Goal: Book appointment/travel/reservation

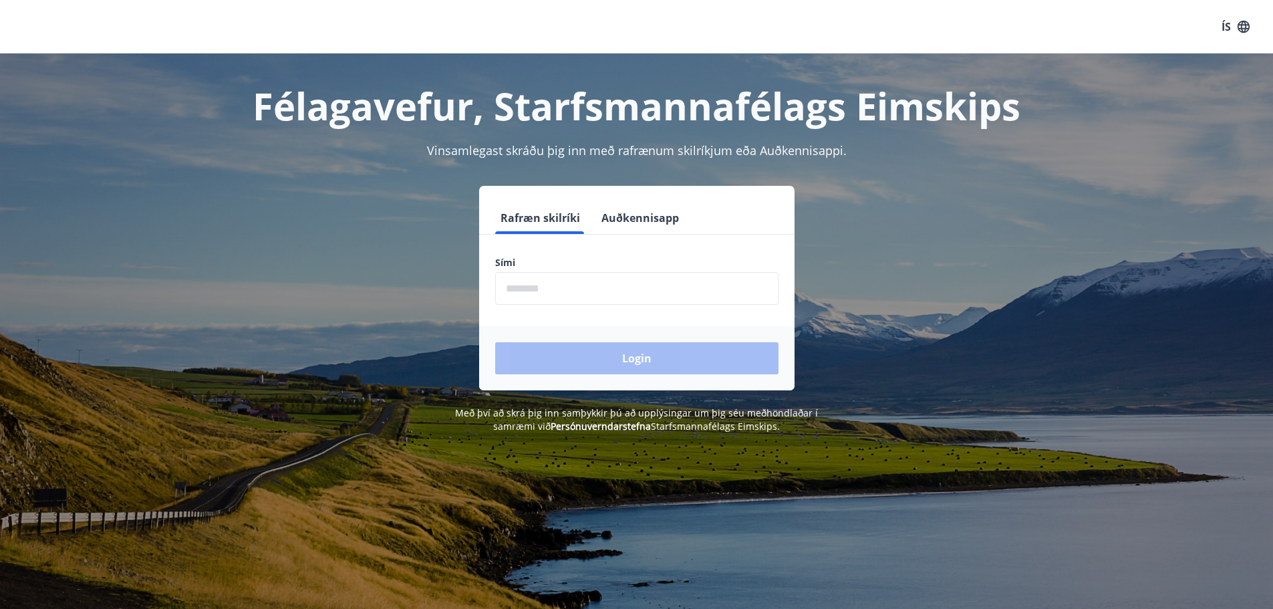
click at [634, 291] on input "phone" at bounding box center [636, 288] width 283 height 33
type input "********"
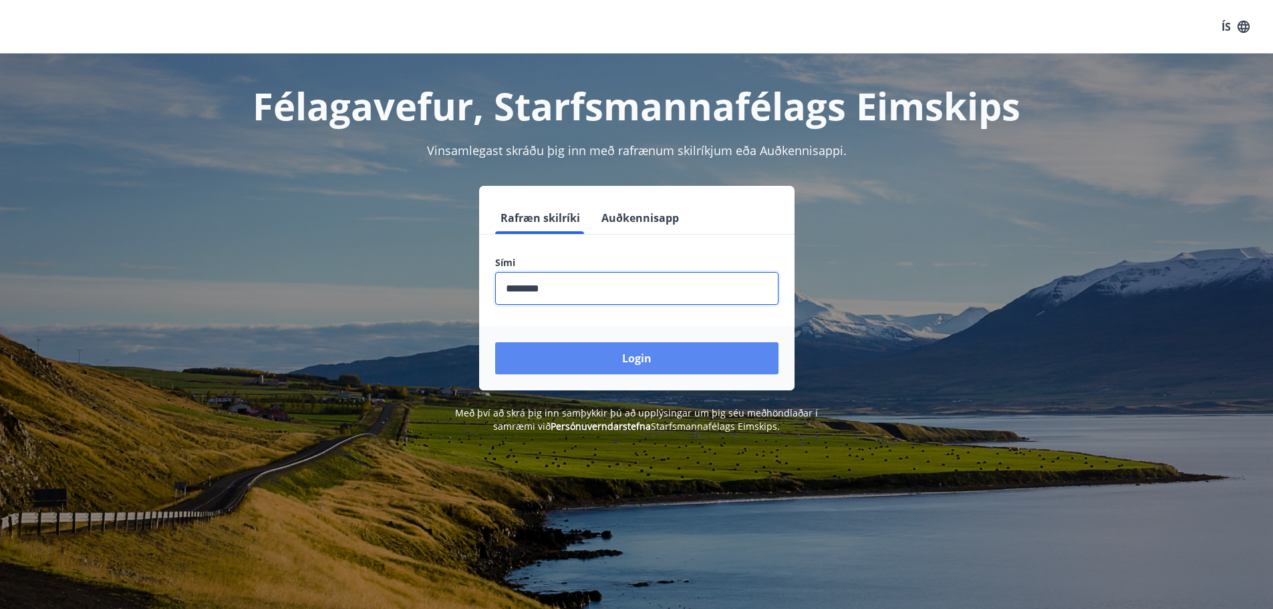
click at [637, 360] on button "Login" at bounding box center [636, 358] width 283 height 32
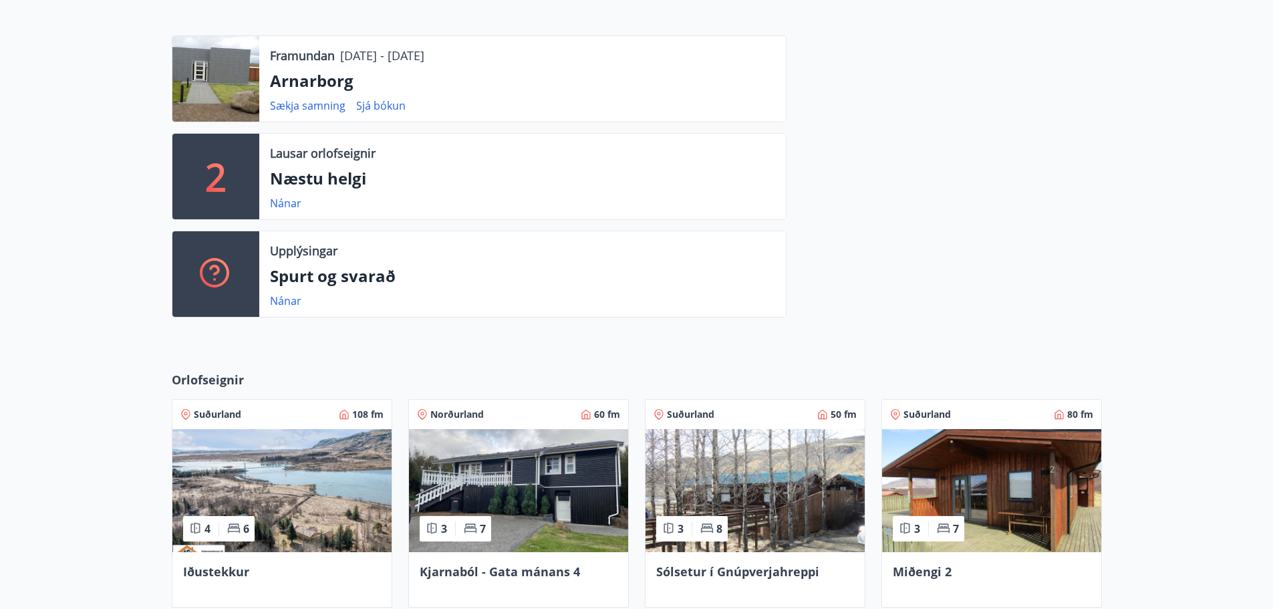
scroll to position [468, 0]
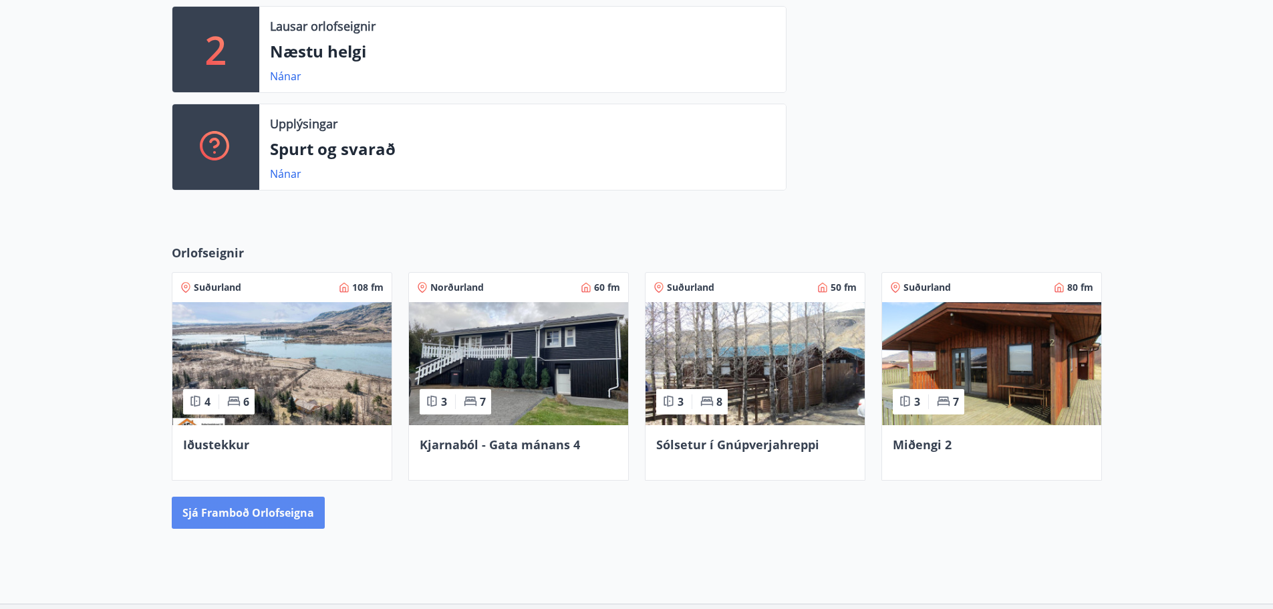
click at [262, 513] on button "Sjá framboð orlofseigna" at bounding box center [248, 512] width 153 height 32
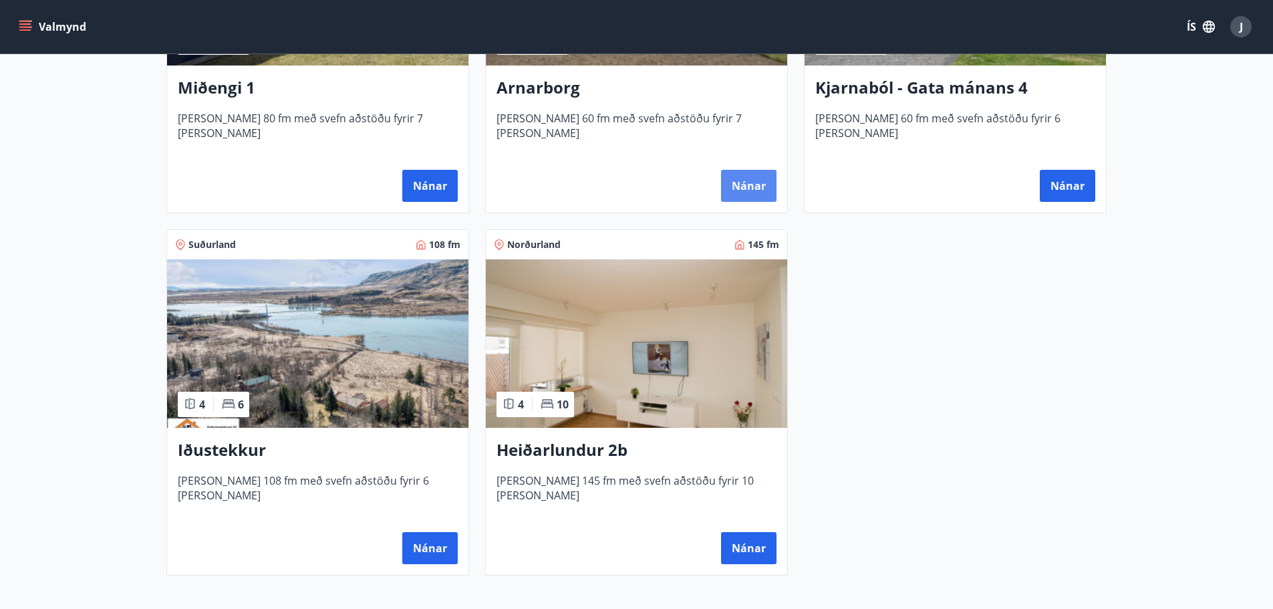
click at [757, 188] on button "Nánar" at bounding box center [748, 186] width 55 height 32
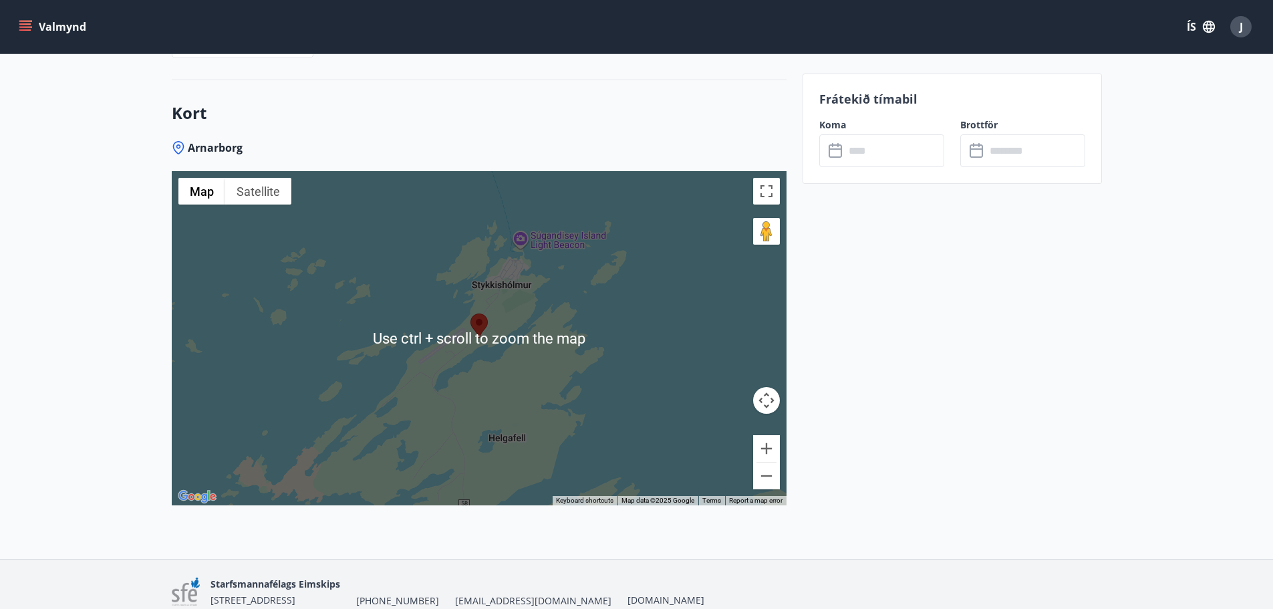
scroll to position [1973, 0]
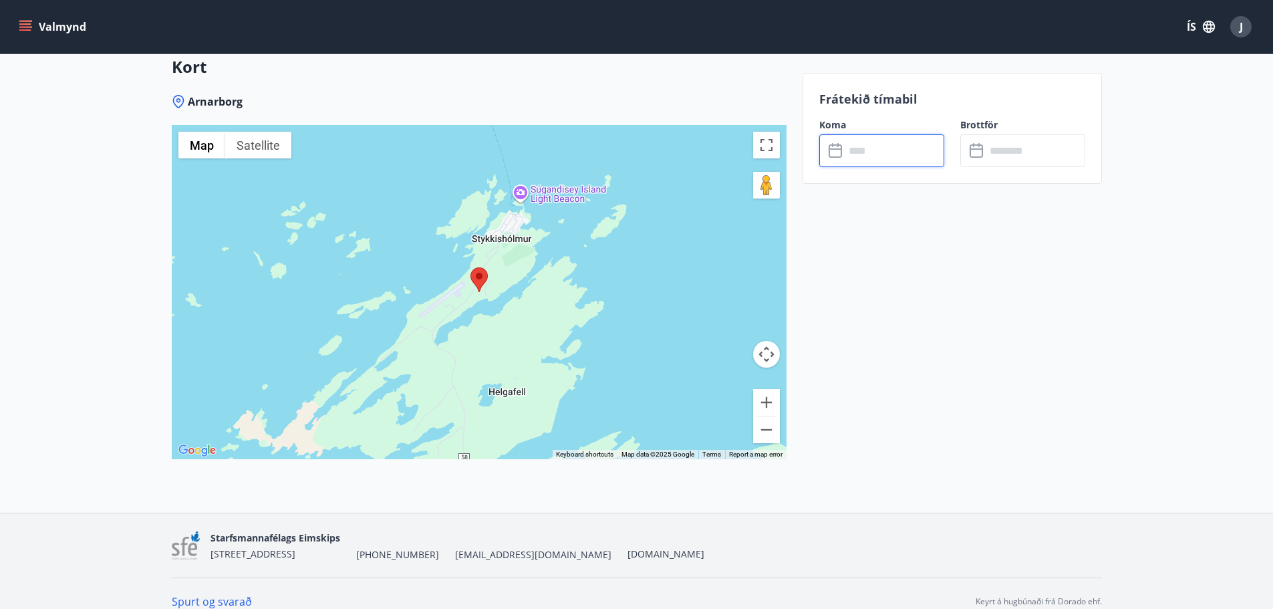
click at [893, 152] on input "text" at bounding box center [894, 150] width 100 height 33
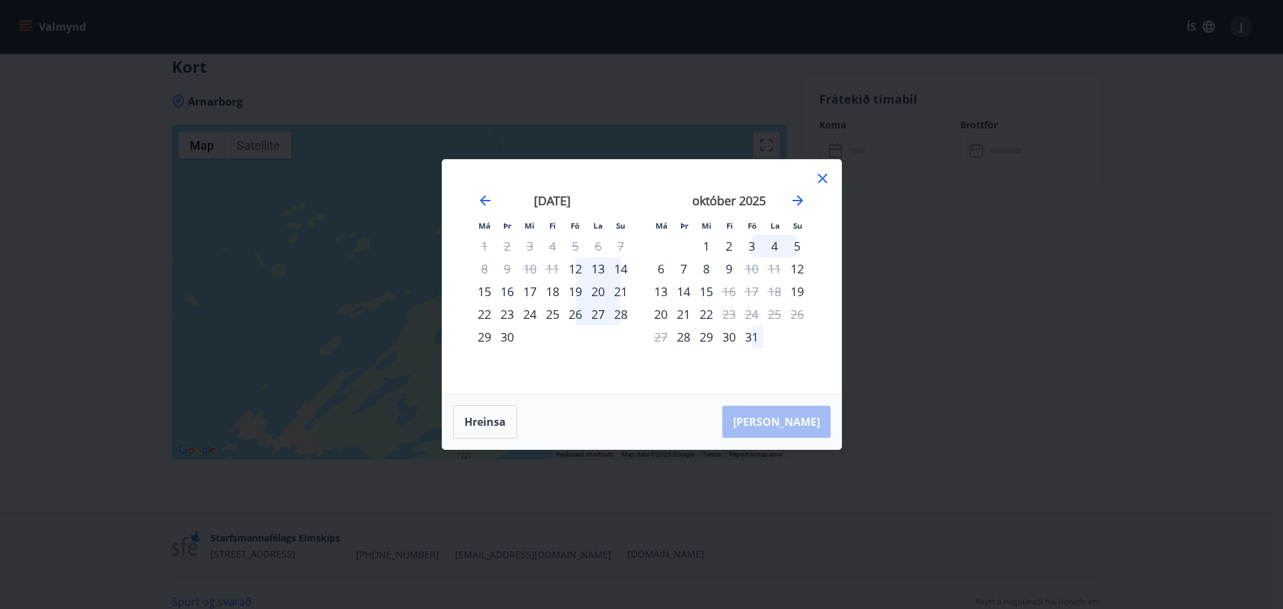
click at [816, 177] on icon at bounding box center [822, 178] width 16 height 16
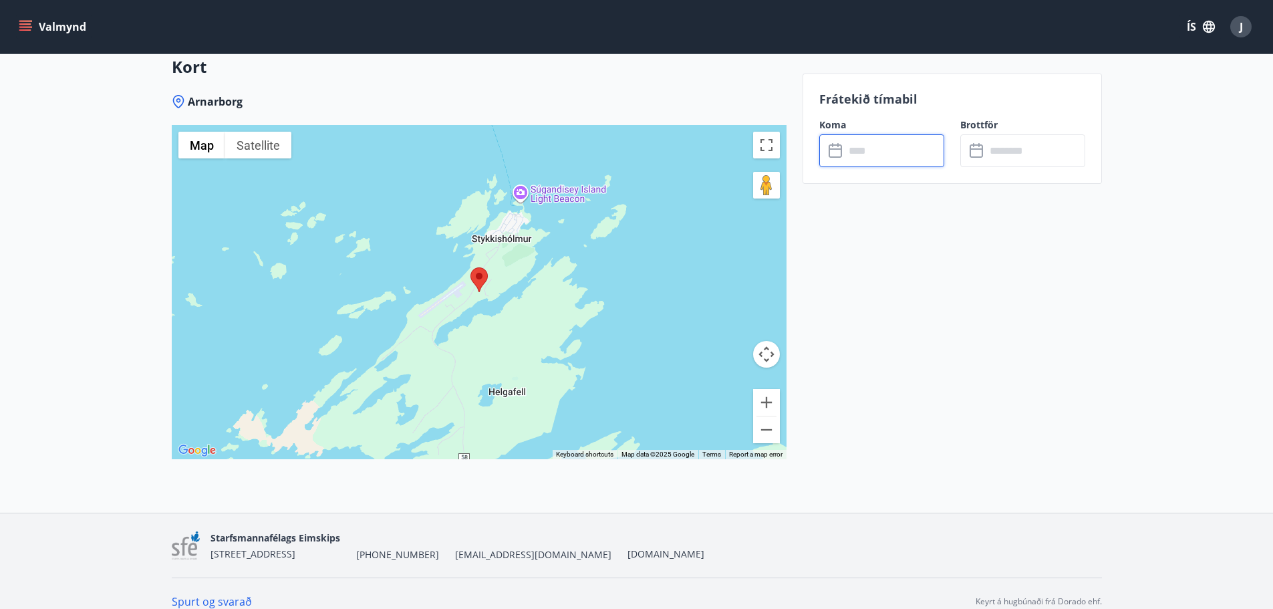
click at [876, 144] on input "text" at bounding box center [894, 150] width 100 height 33
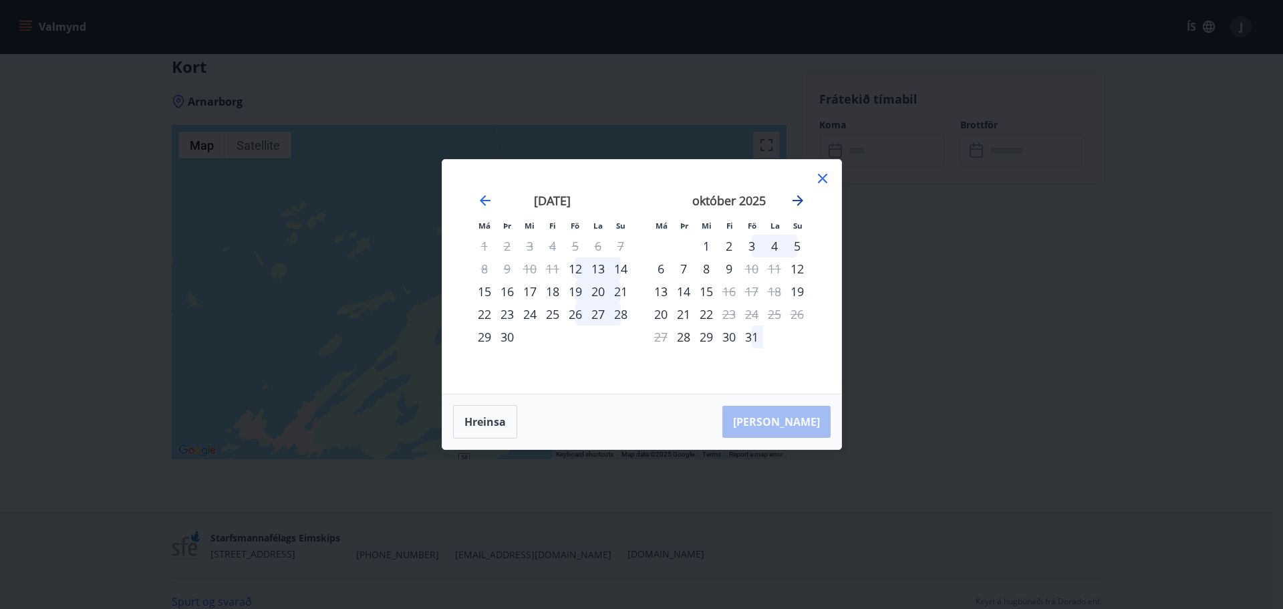
click at [802, 198] on icon "Move forward to switch to the next month." at bounding box center [798, 200] width 16 height 16
click at [823, 176] on icon at bounding box center [822, 178] width 16 height 16
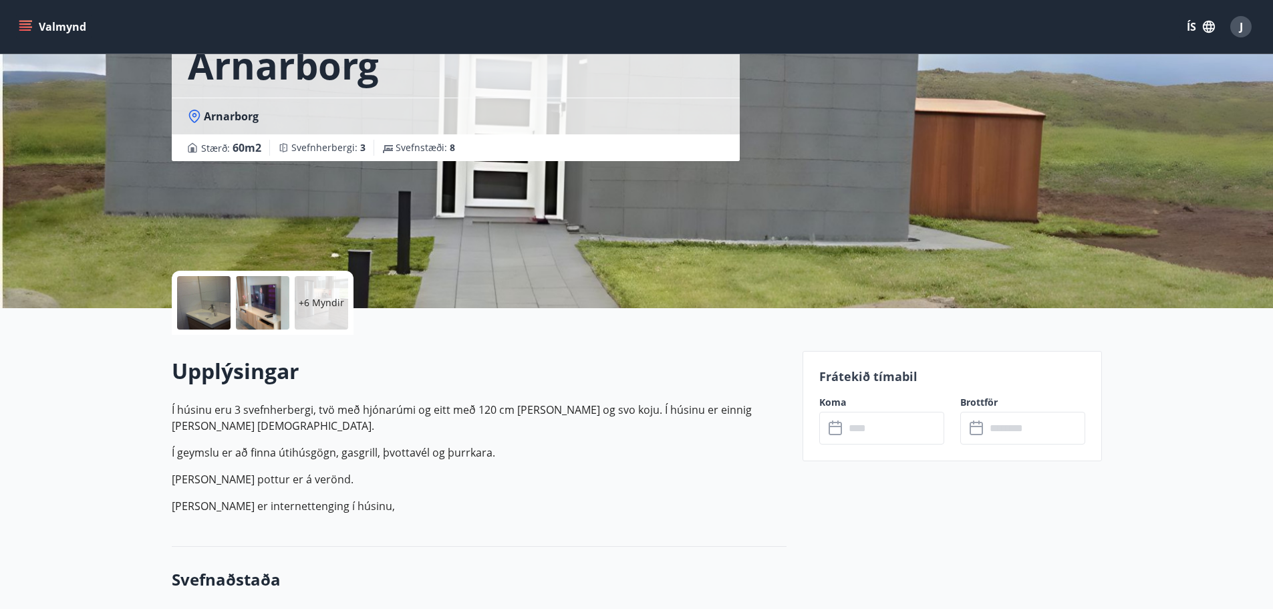
scroll to position [0, 0]
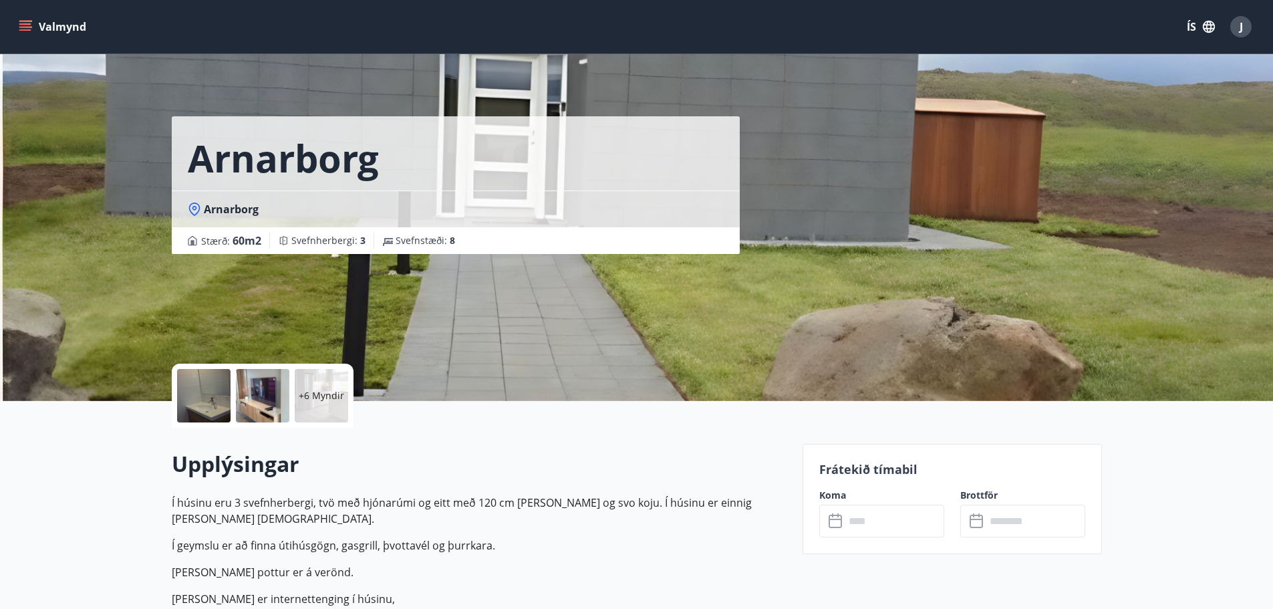
click at [48, 22] on button "Valmynd" at bounding box center [53, 27] width 75 height 24
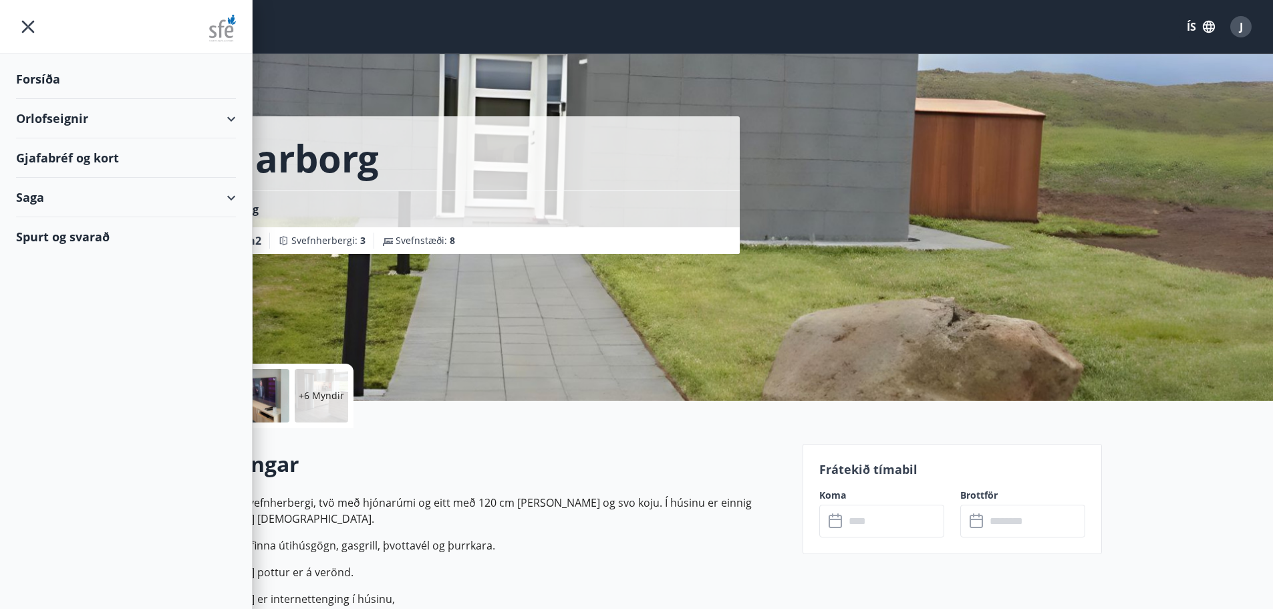
click at [63, 125] on div "Orlofseignir" at bounding box center [126, 118] width 220 height 39
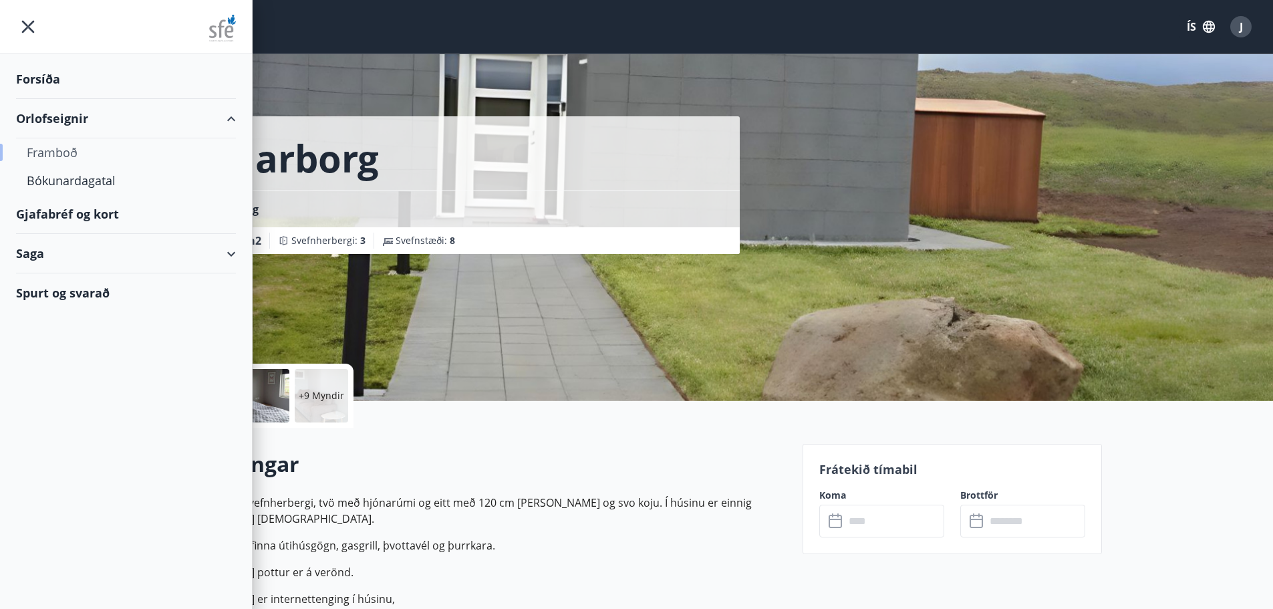
click at [60, 150] on div "Framboð" at bounding box center [126, 152] width 198 height 28
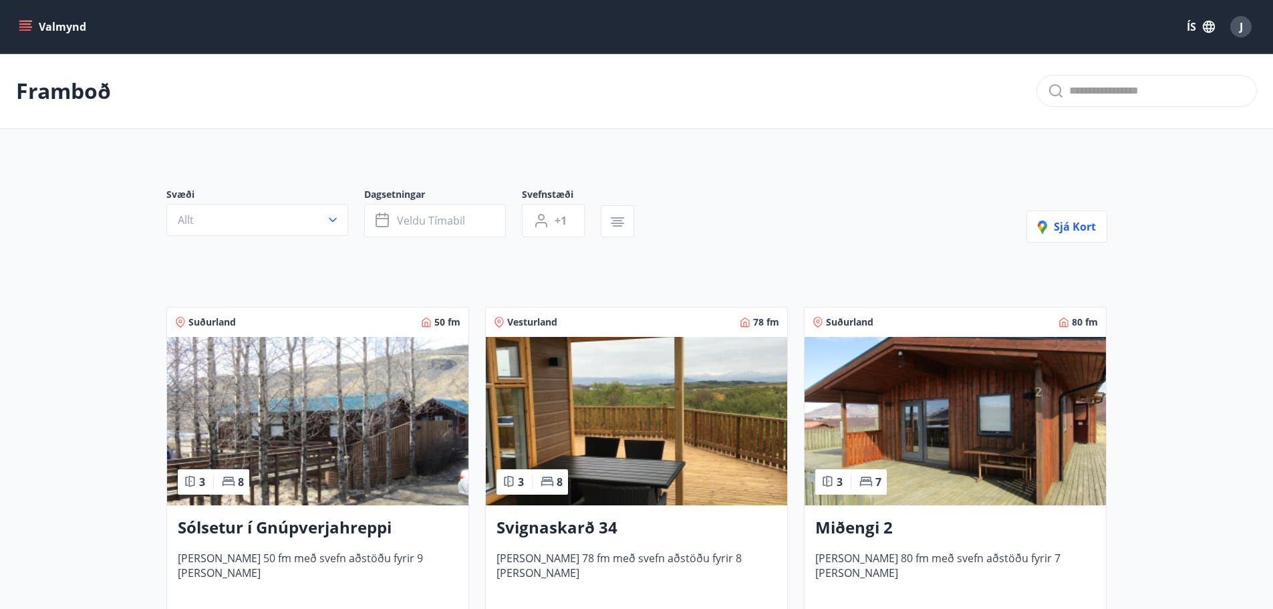
click at [29, 22] on icon "menu" at bounding box center [25, 26] width 13 height 13
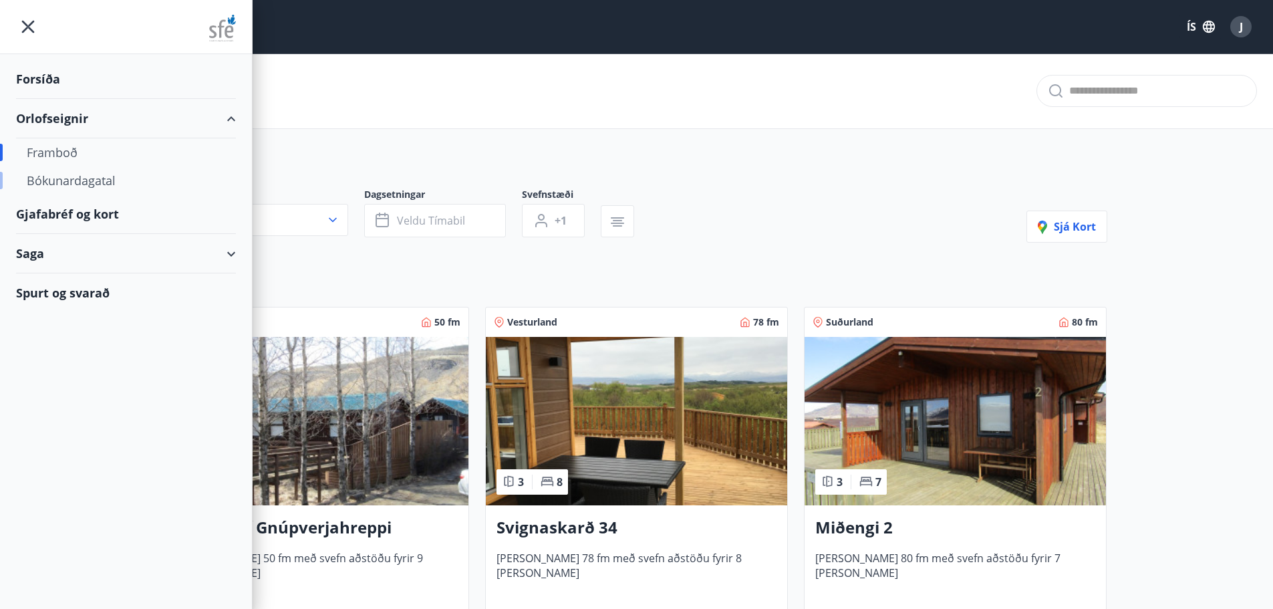
click at [60, 181] on div "Bókunardagatal" at bounding box center [126, 180] width 198 height 28
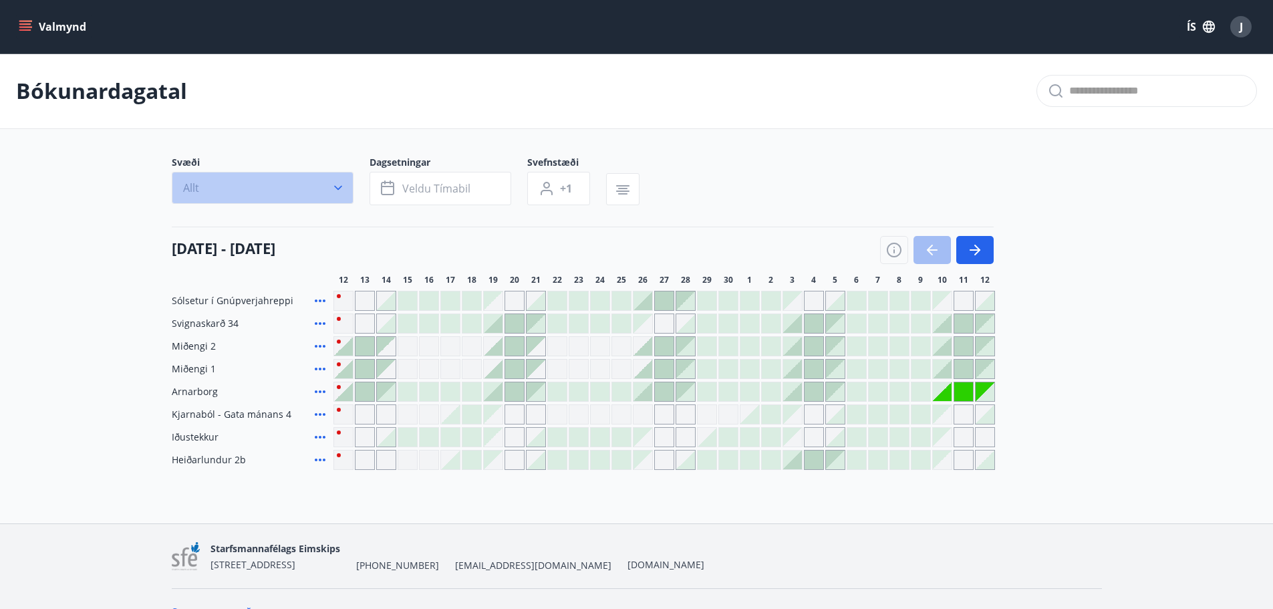
click at [305, 190] on button "Allt" at bounding box center [263, 188] width 182 height 32
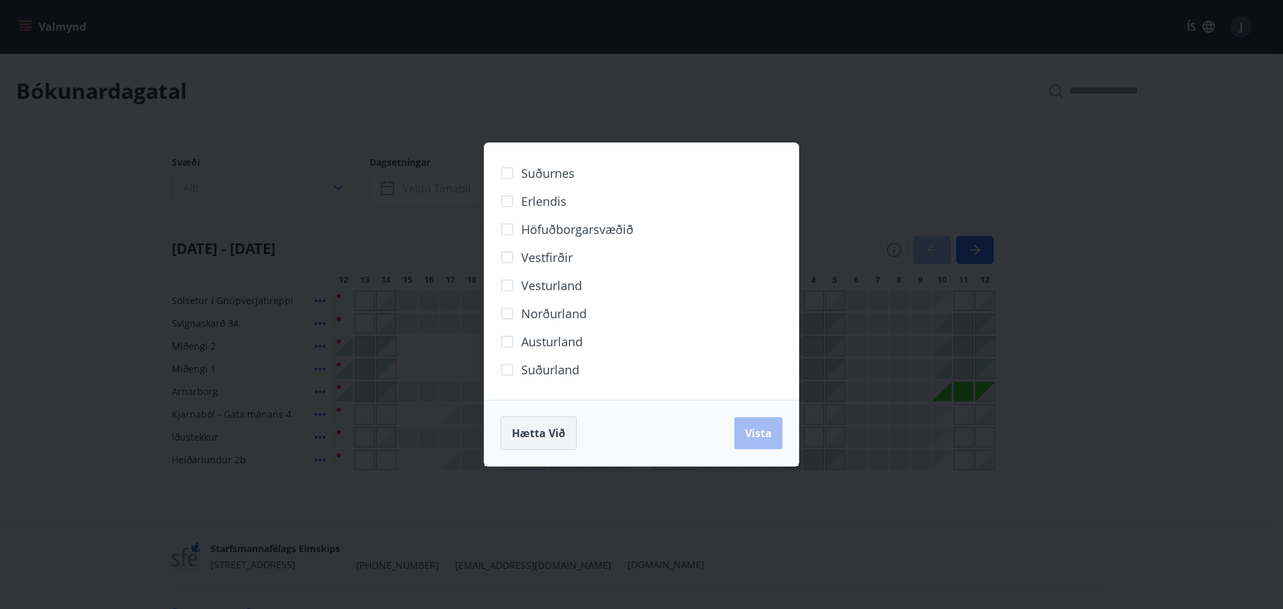
drag, startPoint x: 541, startPoint y: 428, endPoint x: 565, endPoint y: 400, distance: 36.5
click at [542, 426] on span "Hætta við" at bounding box center [538, 433] width 53 height 15
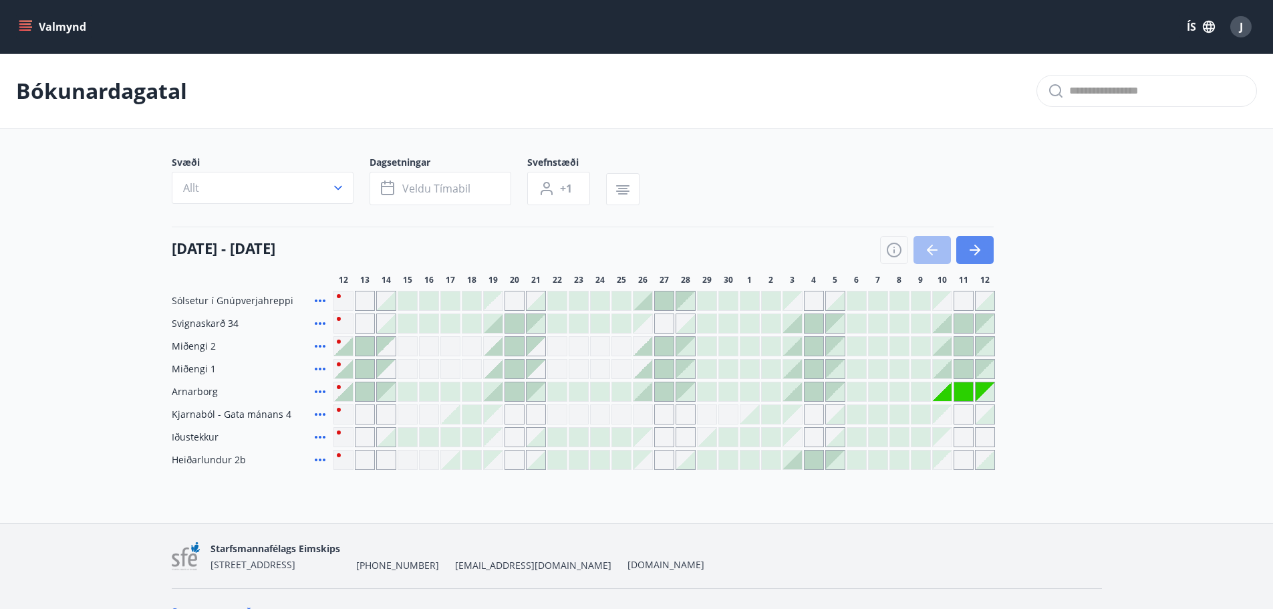
click at [975, 254] on icon "button" at bounding box center [977, 250] width 6 height 11
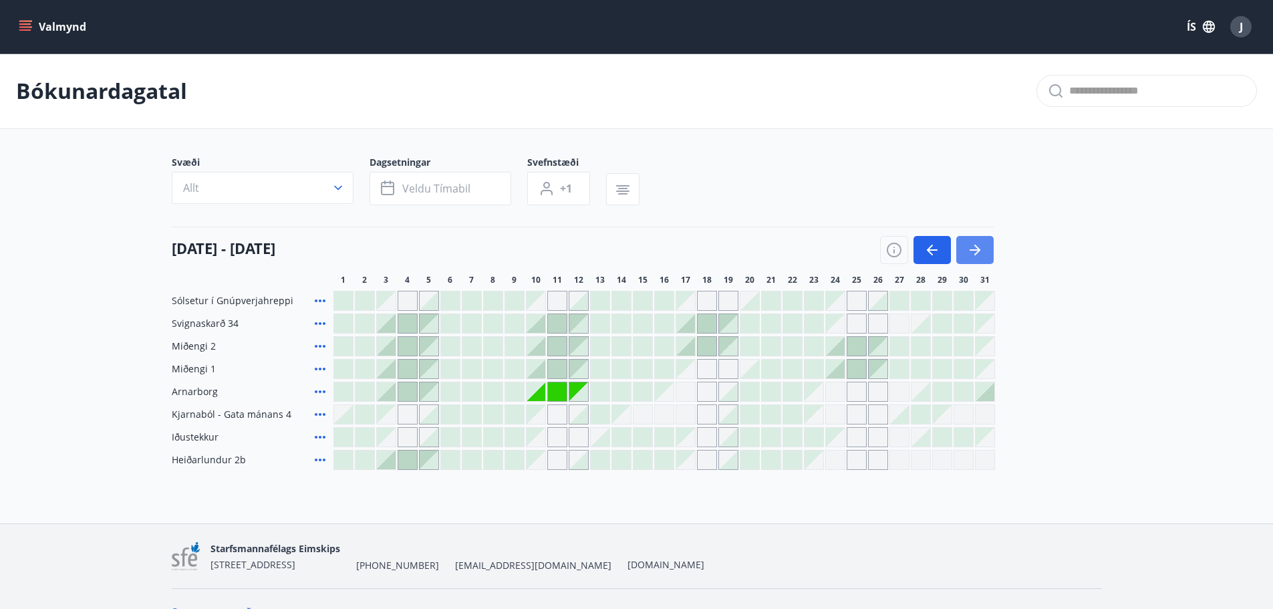
click at [979, 245] on icon "button" at bounding box center [975, 250] width 16 height 16
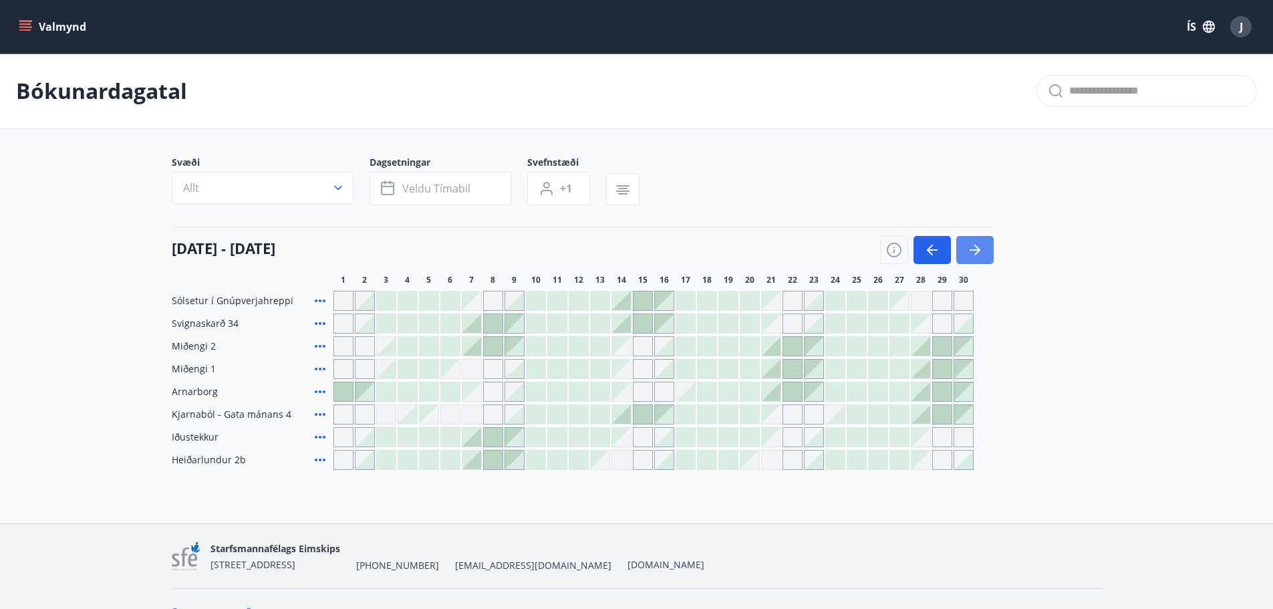
click at [979, 245] on icon "button" at bounding box center [975, 250] width 16 height 16
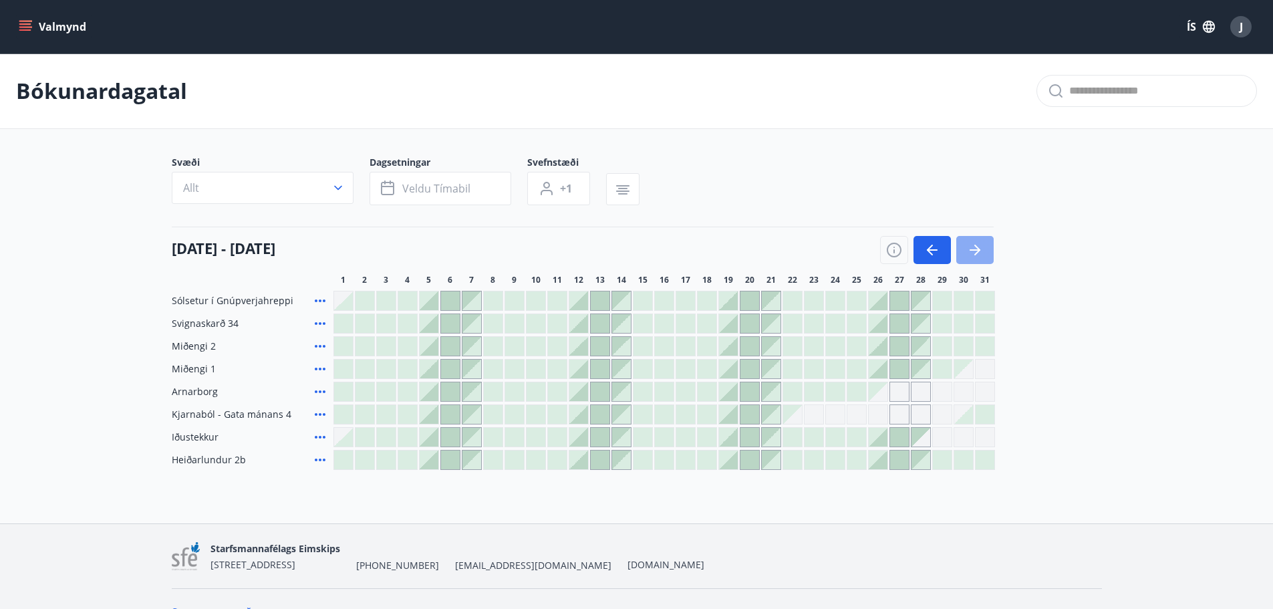
click at [979, 245] on icon "button" at bounding box center [975, 250] width 16 height 16
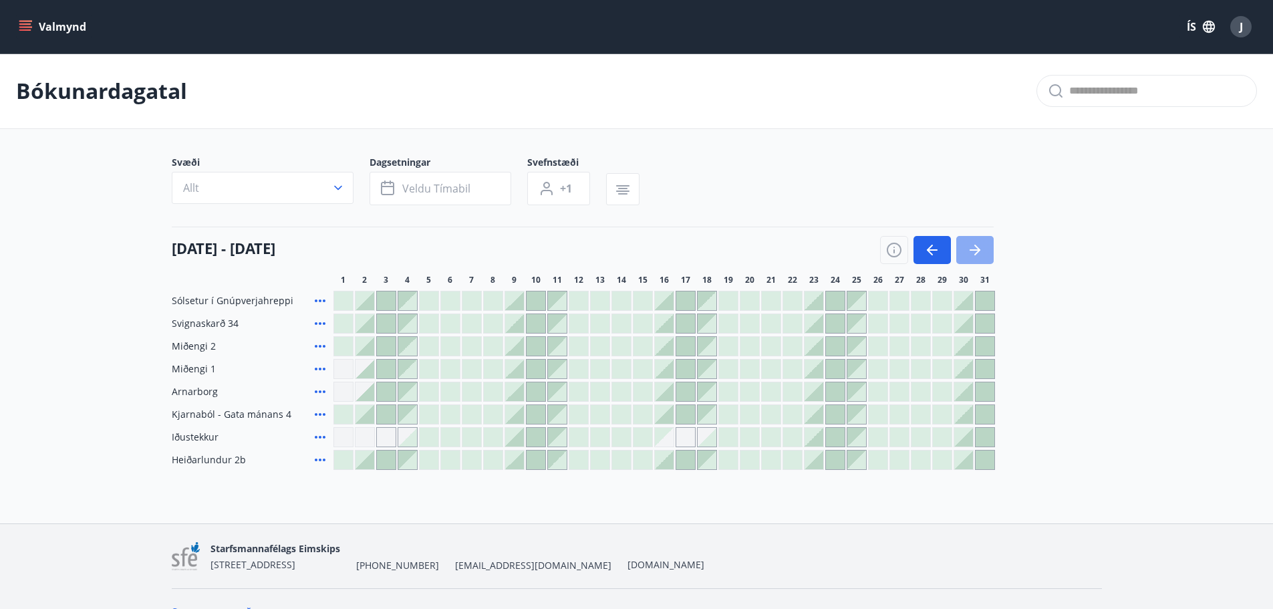
click at [979, 245] on icon "button" at bounding box center [975, 250] width 16 height 16
